Goal: Transaction & Acquisition: Purchase product/service

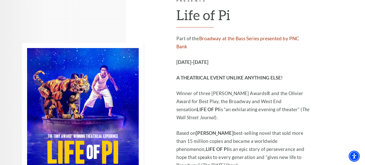
scroll to position [7, 0]
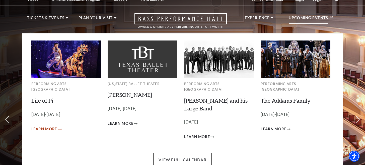
click at [60, 128] on icon "Learn More Life of Pi" at bounding box center [60, 129] width 4 height 2
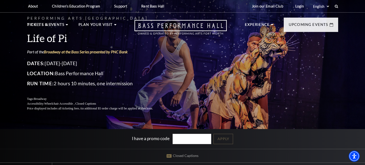
scroll to position [78, 0]
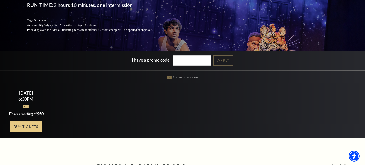
click at [23, 131] on link "Buy Tickets" at bounding box center [26, 126] width 33 height 10
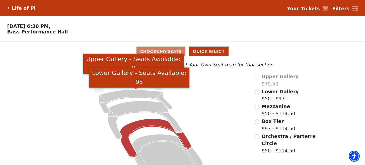
scroll to position [15, 0]
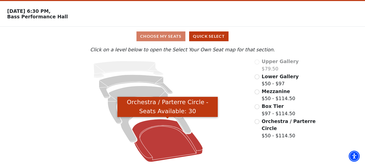
click at [160, 132] on icon "Orchestra / Parterre Circle - Seats Available: 30" at bounding box center [167, 140] width 71 height 43
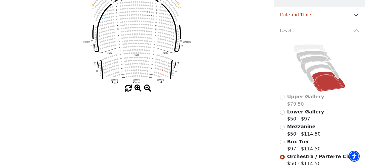
scroll to position [130, 0]
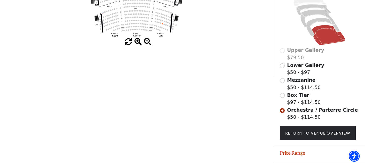
click at [139, 40] on span at bounding box center [138, 41] width 7 height 7
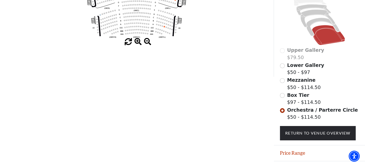
scroll to position [0, 0]
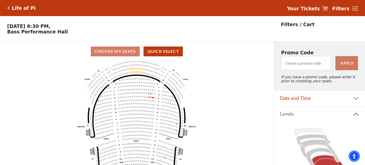
click at [153, 98] on use "Seat Selected" at bounding box center [153, 97] width 2 height 2
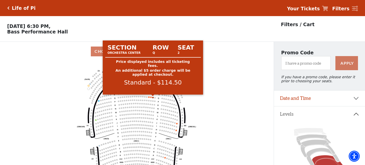
click at [153, 97] on circle at bounding box center [153, 98] width 2 height 2
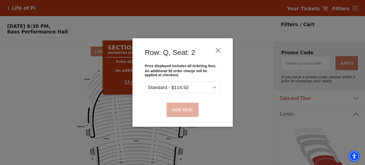
click at [190, 113] on button "Add Seat" at bounding box center [182, 109] width 32 height 14
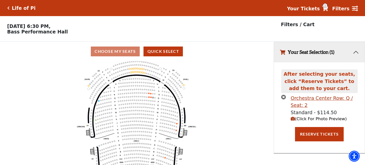
click at [151, 97] on circle at bounding box center [151, 97] width 2 height 2
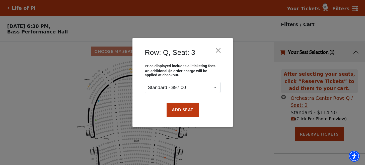
drag, startPoint x: 179, startPoint y: 109, endPoint x: 165, endPoint y: 103, distance: 15.3
click at [179, 109] on button "Add Seat" at bounding box center [182, 109] width 32 height 14
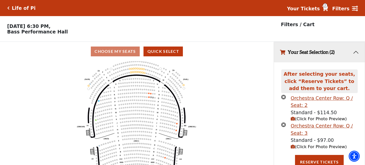
scroll to position [2, 0]
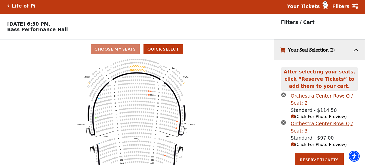
click at [149, 95] on icon "Left (ORPITL) Right (ORPITR) Center (ORPITC) ZZ AA YY BB ZA ZA (ORCL) (ORCR) (O…" at bounding box center [137, 112] width 247 height 107
click at [149, 95] on circle at bounding box center [149, 95] width 2 height 2
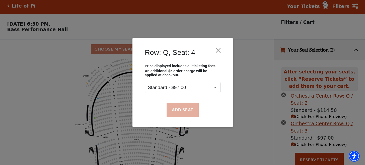
click at [188, 104] on button "Add Seat" at bounding box center [182, 109] width 32 height 14
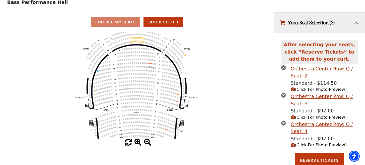
scroll to position [42, 0]
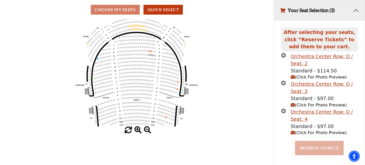
click at [320, 148] on button "Reserve Tickets" at bounding box center [319, 148] width 49 height 14
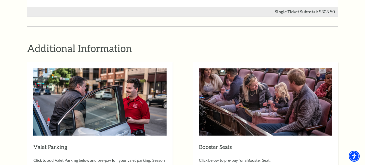
scroll to position [454, 0]
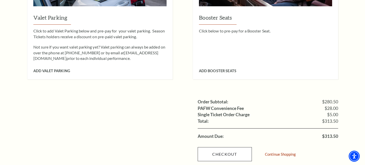
click at [232, 147] on link "Checkout" at bounding box center [225, 154] width 54 height 14
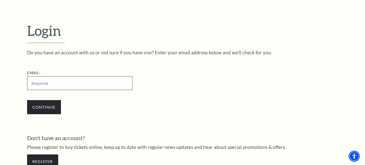
scroll to position [123, 0]
click at [37, 162] on link "Register" at bounding box center [42, 161] width 31 height 14
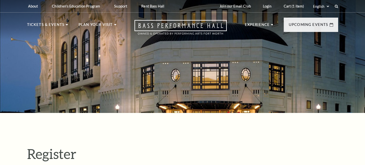
select select "1"
select select "[GEOGRAPHIC_DATA]"
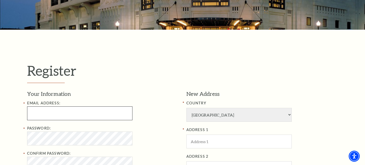
click at [79, 109] on input "Email Address:" at bounding box center [79, 113] width 105 height 14
type input "a"
type input "[EMAIL_ADDRESS][PERSON_NAME][DOMAIN_NAME]"
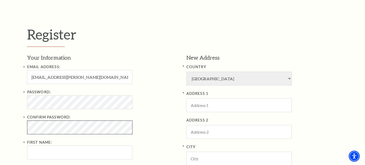
scroll to position [127, 0]
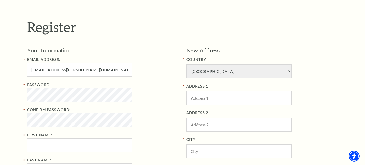
click at [57, 128] on div "Password: Confirm Password: First Name:" at bounding box center [103, 117] width 152 height 70
click at [57, 134] on div "Password: Confirm Password: First Name:" at bounding box center [103, 117] width 152 height 70
click at [57, 136] on div "Password: Confirm Password: First Name:" at bounding box center [103, 117] width 152 height 70
click at [57, 138] on input "A" at bounding box center [79, 145] width 105 height 14
click at [58, 140] on input "A" at bounding box center [79, 145] width 105 height 14
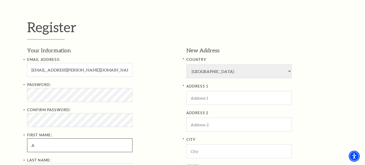
click at [60, 145] on input "A" at bounding box center [79, 145] width 105 height 14
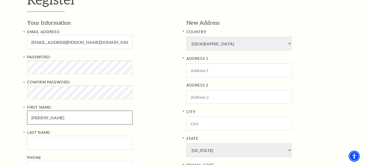
scroll to position [154, 0]
type input "Anthony"
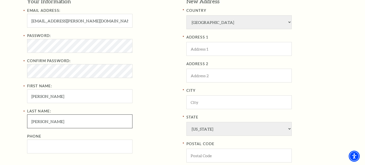
scroll to position [176, 0]
type input "Caparelli"
click at [55, 136] on div "Phone" at bounding box center [103, 143] width 152 height 20
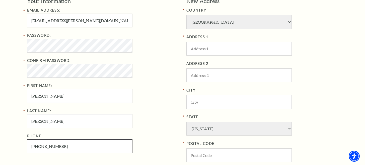
type input "732-266-9314"
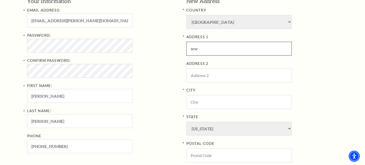
type input "w"
type input "2275 Orbit Ct"
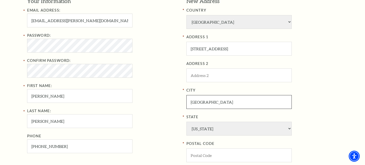
type input "Melbourne"
select select "FL"
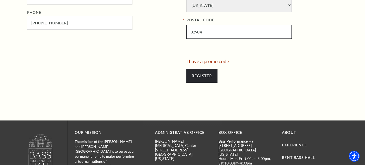
scroll to position [324, 0]
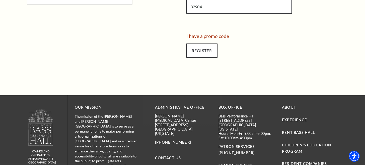
type input "32904"
click at [209, 43] on input "Register" at bounding box center [202, 50] width 31 height 14
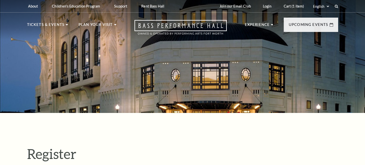
select select "1"
select select "TX"
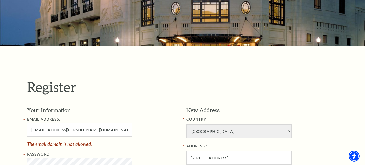
scroll to position [85, 0]
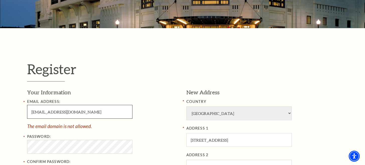
type input "anthonycaper@ist-hier.com"
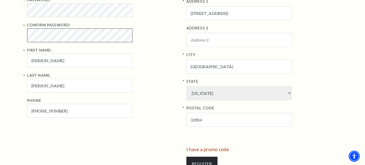
scroll to position [234, 0]
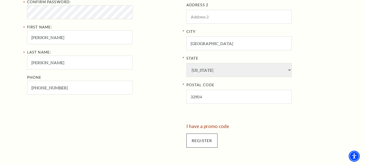
click at [200, 128] on div "Register" at bounding box center [263, 140] width 152 height 24
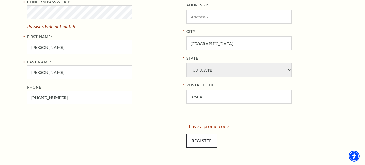
click at [200, 133] on input "Register" at bounding box center [202, 140] width 31 height 14
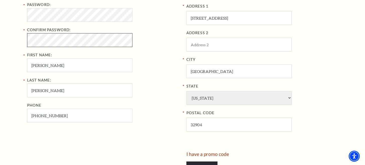
scroll to position [221, 0]
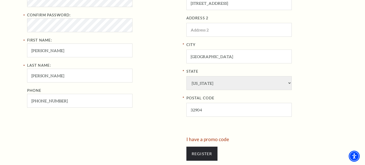
click at [205, 141] on div "Register" at bounding box center [263, 153] width 152 height 24
click at [206, 146] on input "Register" at bounding box center [202, 153] width 31 height 14
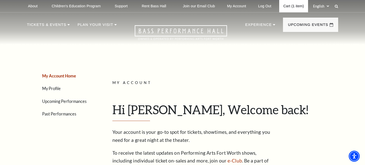
click at [282, 7] on link "Cart (1 item)" at bounding box center [293, 6] width 29 height 12
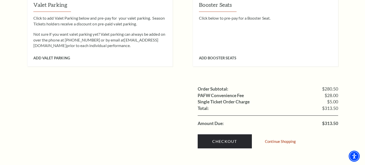
scroll to position [467, 0]
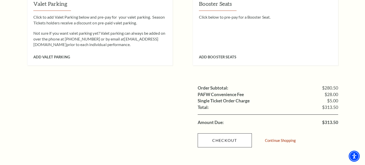
click at [230, 133] on link "Checkout" at bounding box center [225, 140] width 54 height 14
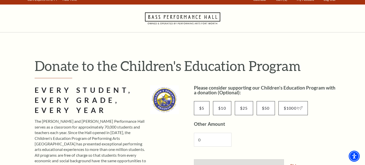
scroll to position [85, 0]
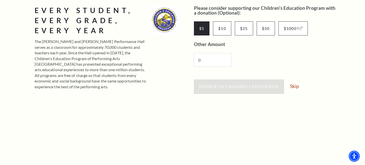
click at [207, 31] on input "$5" at bounding box center [202, 28] width 16 height 14
click at [257, 86] on span "Donate to Children's Education" at bounding box center [239, 86] width 80 height 5
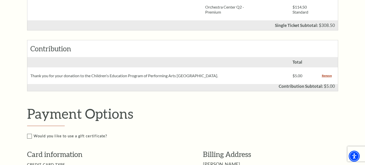
scroll to position [285, 0]
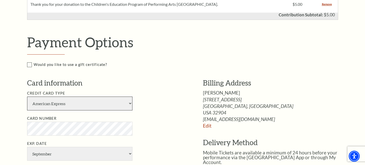
select select "25"
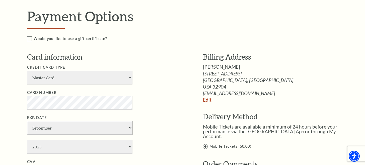
scroll to position [311, 0]
select select "2030"
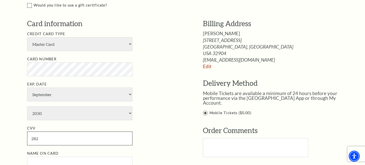
type input "282"
click at [50, 155] on div "Payment Options Would you like to use a gift certificate? Gift Certificate Numb…" at bounding box center [188, 80] width 322 height 210
click at [51, 156] on input "Name on Card" at bounding box center [79, 163] width 105 height 14
type input "a"
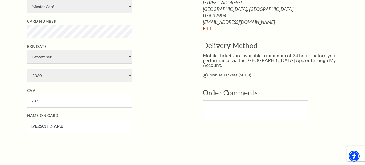
scroll to position [386, 0]
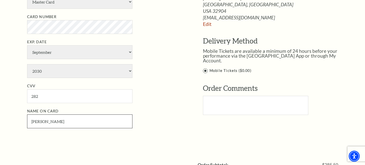
type input "[PERSON_NAME]"
click at [129, 111] on div "Payment Options Would you like to use a gift certificate? Gift Certificate Numb…" at bounding box center [188, 37] width 322 height 210
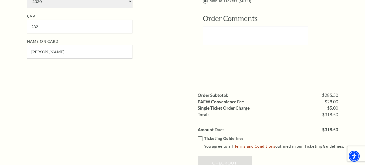
scroll to position [461, 0]
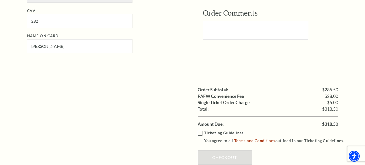
click at [212, 137] on p "You agree to all Terms and Conditions outlined in our Ticketing Guidelines." at bounding box center [276, 140] width 145 height 7
click at [0, 0] on input "Ticketing Guidelines You agree to all Terms and Conditions outlined in our Tick…" at bounding box center [0, 0] width 0 height 0
click at [214, 150] on link "Checkout" at bounding box center [225, 157] width 54 height 14
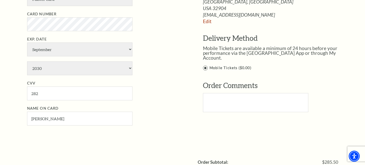
scroll to position [371, 0]
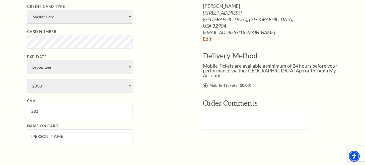
click at [54, 59] on li "Exp. Date January February March April May June July August September October N…" at bounding box center [107, 73] width 161 height 39
click at [53, 56] on li "Exp. Date January February March April May June July August September October N…" at bounding box center [107, 73] width 161 height 39
select select "3"
click at [43, 67] on ul "Credit Card Type American Express Visa Master Card Discover Card Number Exp. Da…" at bounding box center [107, 73] width 161 height 139
select select "2028"
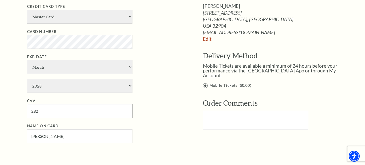
click at [46, 104] on input "282" at bounding box center [79, 111] width 105 height 14
type input "788"
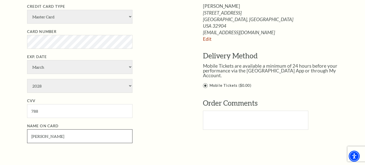
click at [65, 129] on input "[PERSON_NAME]" at bounding box center [79, 136] width 105 height 14
paste input "Hanah Volokh"
type input "Hanah Volokh"
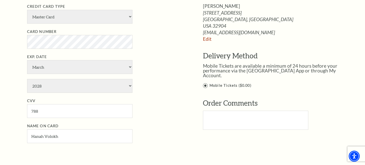
click at [173, 123] on li "Name on Card Hanah Volokh" at bounding box center [107, 133] width 161 height 20
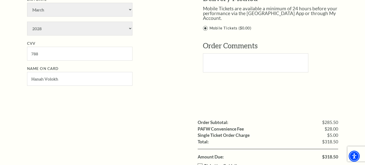
scroll to position [449, 0]
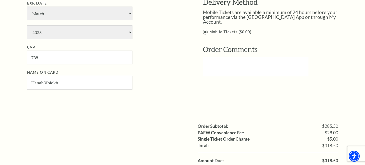
scroll to position [406, 0]
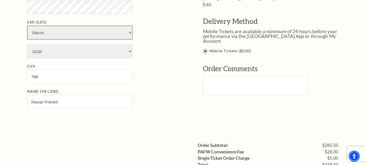
select select "9"
click at [45, 22] on li "Exp. Date January February March April May June July August September October N…" at bounding box center [107, 38] width 161 height 39
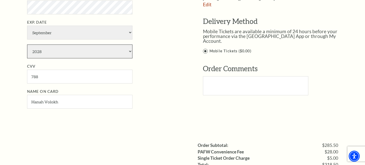
select select "2027"
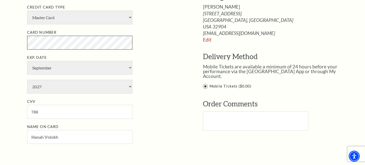
scroll to position [371, 0]
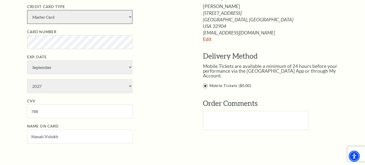
select select "24"
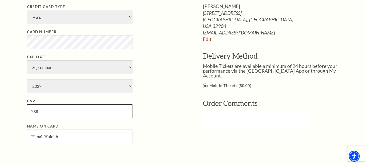
click at [47, 104] on input "788" at bounding box center [79, 111] width 105 height 14
type input "099"
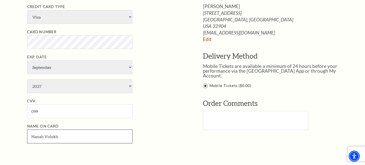
click at [68, 129] on input "Hanah Volokh" at bounding box center [79, 136] width 105 height 14
type input "[PERSON_NAME]"
click at [159, 123] on li "Name on Card [PERSON_NAME]" at bounding box center [107, 133] width 161 height 20
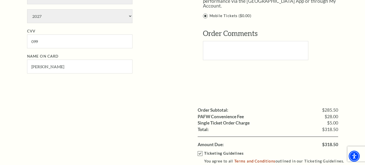
scroll to position [467, 0]
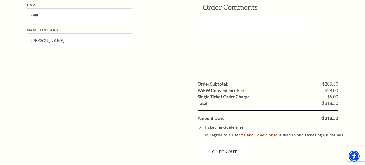
click at [211, 144] on link "Checkout" at bounding box center [225, 151] width 54 height 14
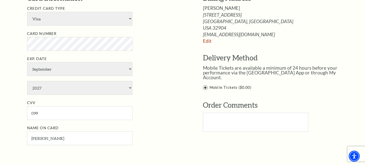
scroll to position [344, 0]
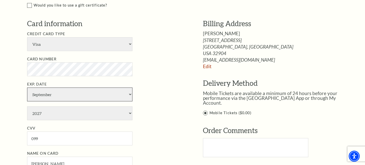
select select "2"
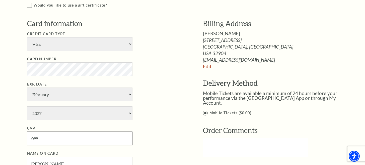
click at [42, 131] on input "099" at bounding box center [79, 138] width 105 height 14
type input "597"
click at [55, 156] on input "[PERSON_NAME]" at bounding box center [79, 163] width 105 height 14
type input "[PERSON_NAME]"
click at [155, 122] on ul "Credit Card Type American Express Visa Master Card Discover Card Number Exp. Da…" at bounding box center [107, 100] width 161 height 139
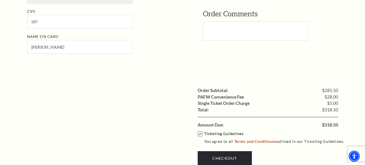
scroll to position [461, 0]
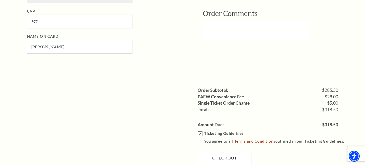
click at [209, 151] on link "Checkout" at bounding box center [225, 158] width 54 height 14
